Goal: Transaction & Acquisition: Purchase product/service

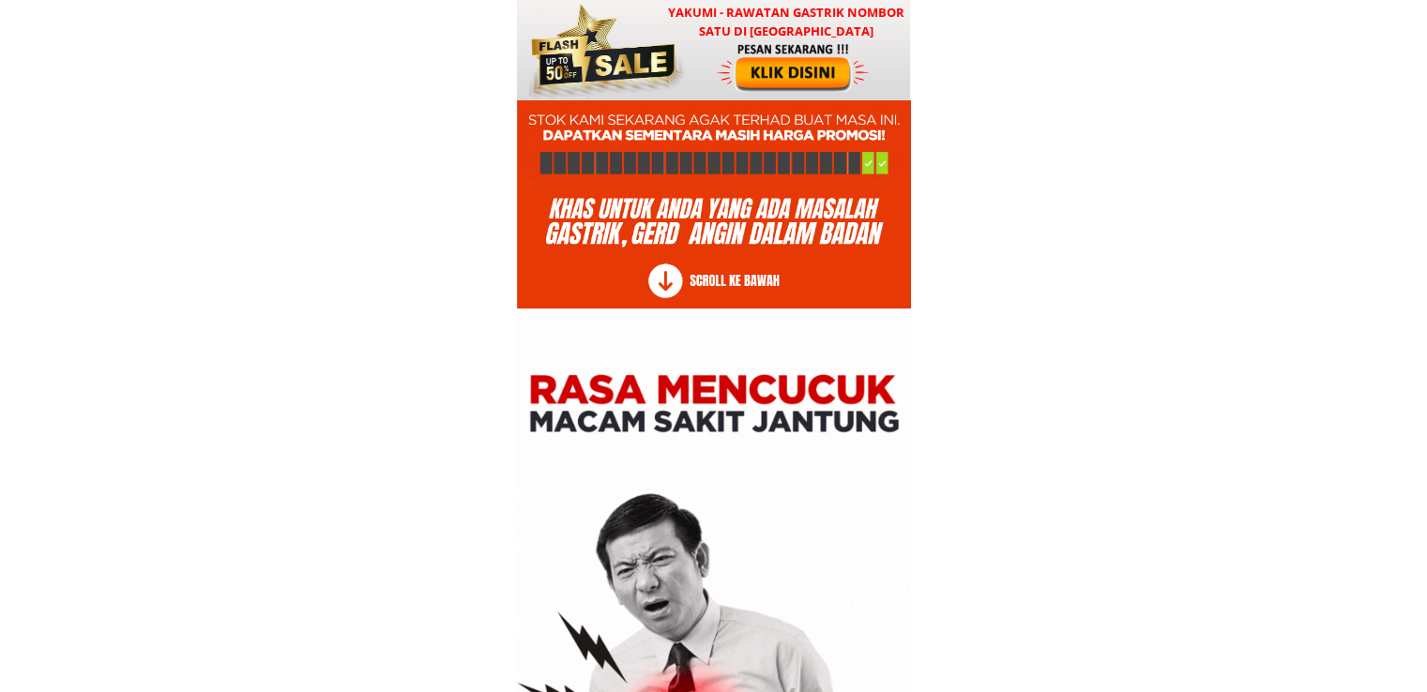
click at [686, 61] on div at bounding box center [603, 50] width 165 height 100
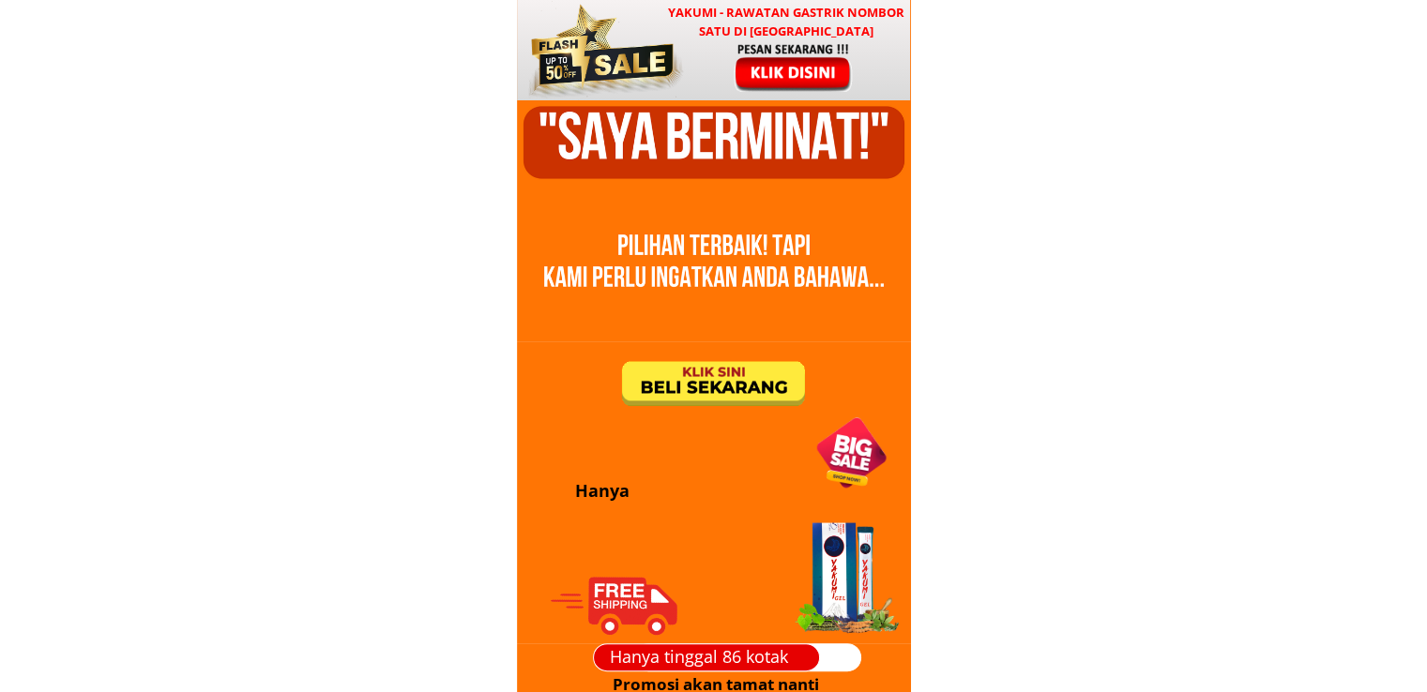
scroll to position [22665, 0]
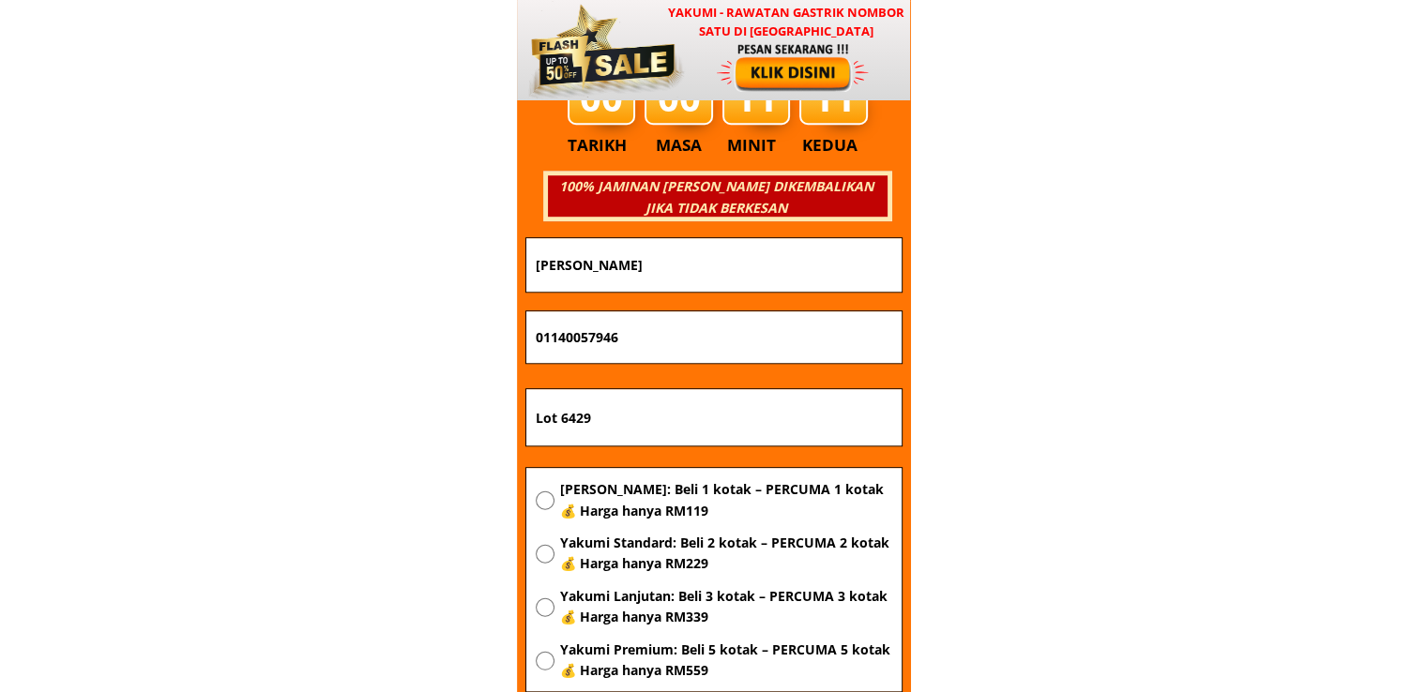
drag, startPoint x: 720, startPoint y: 415, endPoint x: 299, endPoint y: 425, distance: 420.5
paste input "[STREET_ADDRESS]"
type input "[STREET_ADDRESS]"
drag, startPoint x: 706, startPoint y: 317, endPoint x: 378, endPoint y: 322, distance: 327.5
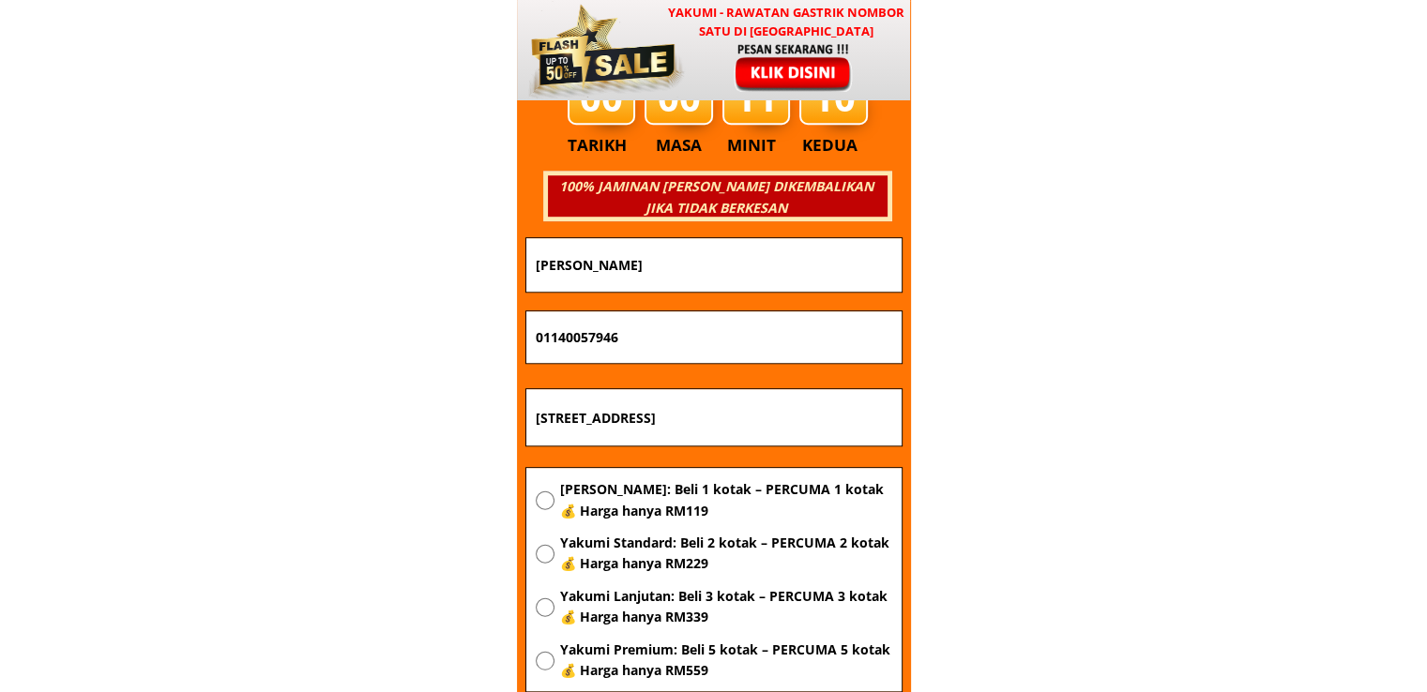
paste input "24138287"
type input "0124138287"
drag, startPoint x: 696, startPoint y: 275, endPoint x: 418, endPoint y: 271, distance: 277.8
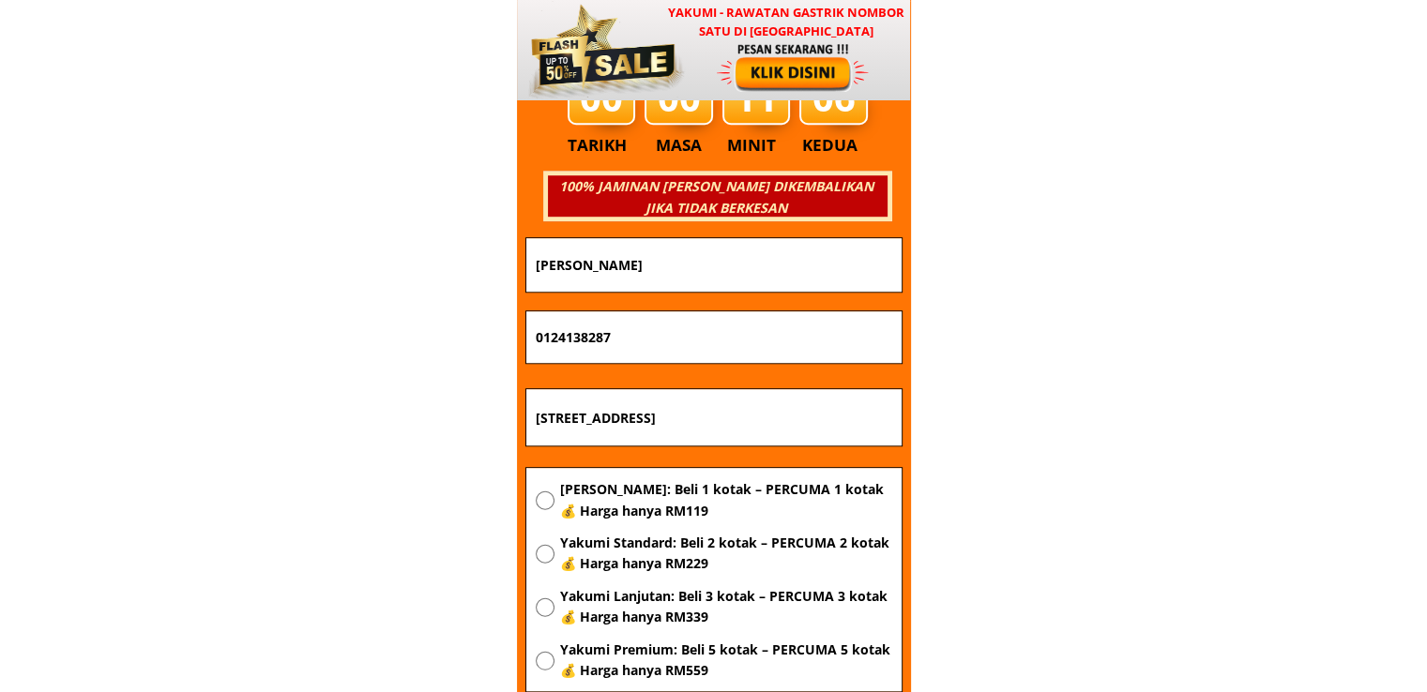
paste input "[PERSON_NAME]"
type input "[PERSON_NAME]"
click at [627, 510] on span "[PERSON_NAME]: Beli 1 kotak – PERCUMA 1 kotak 💰 Harga hanya RM119" at bounding box center [725, 500] width 332 height 42
radio input "true"
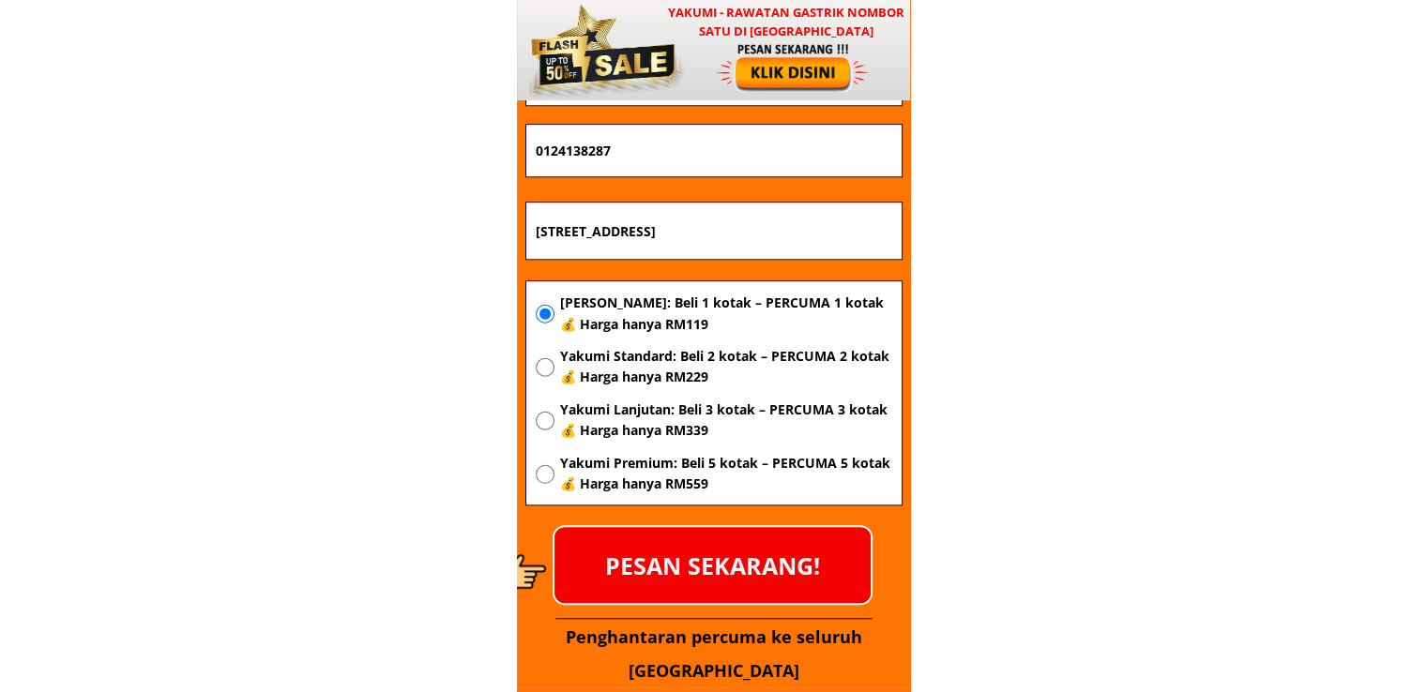
scroll to position [22852, 0]
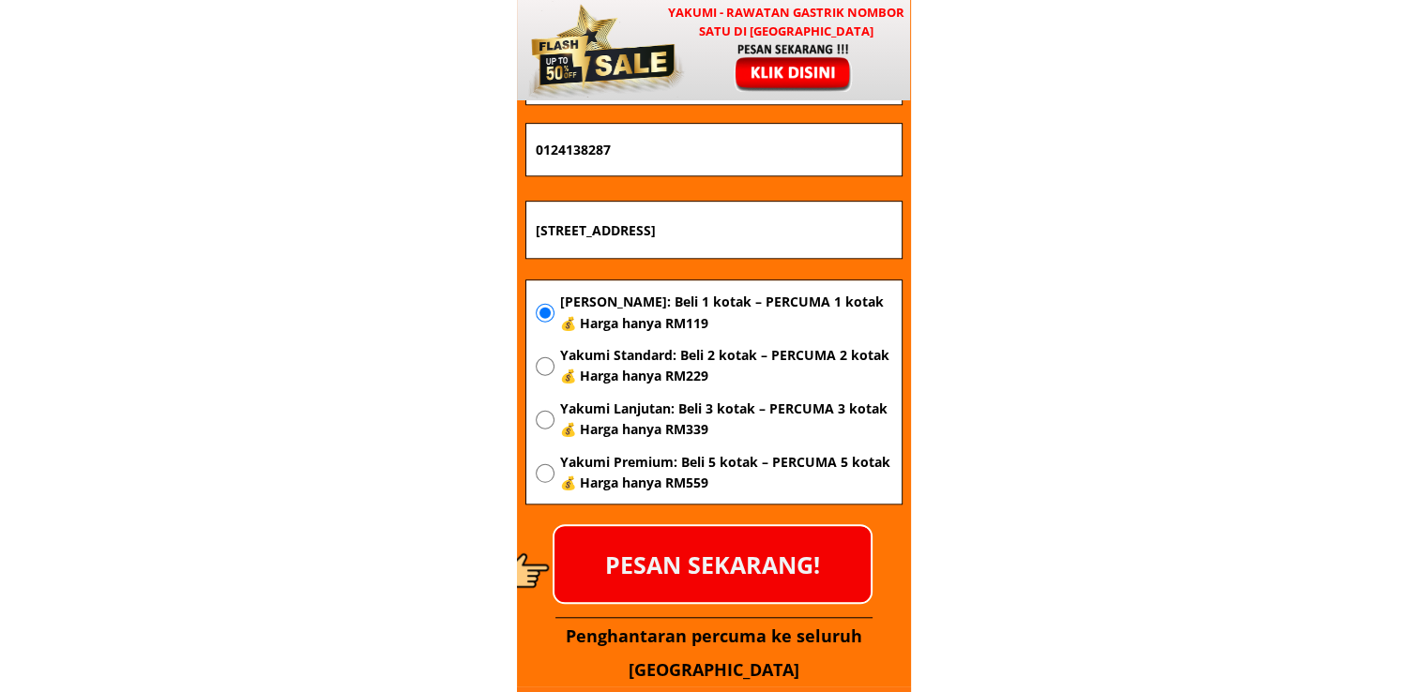
click at [724, 571] on p "PESAN SEKARANG!" at bounding box center [713, 564] width 316 height 76
